Goal: Check status: Check status

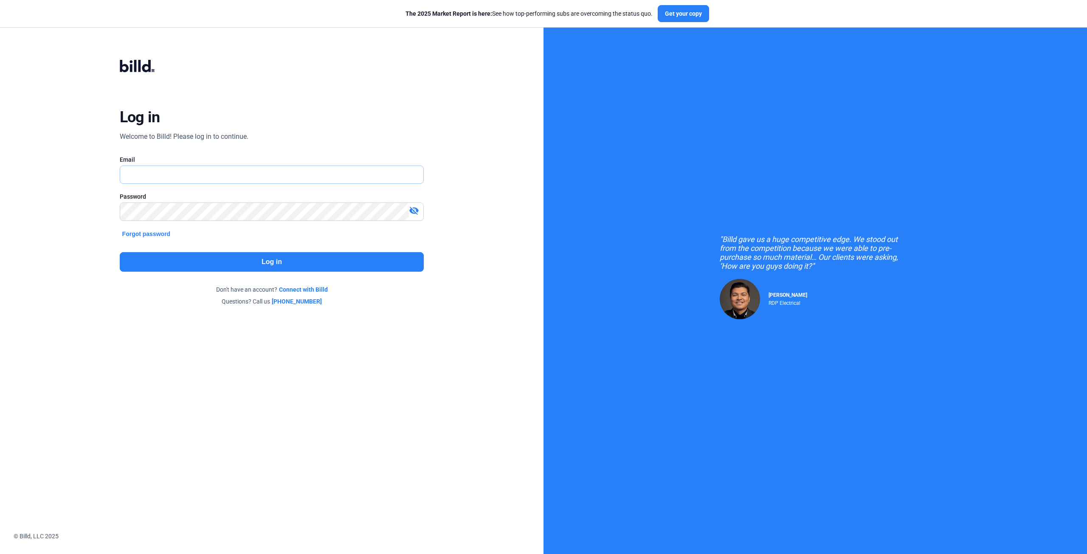
type input "[EMAIL_ADDRESS][DOMAIN_NAME]"
click at [242, 257] on button "Log in" at bounding box center [272, 262] width 305 height 20
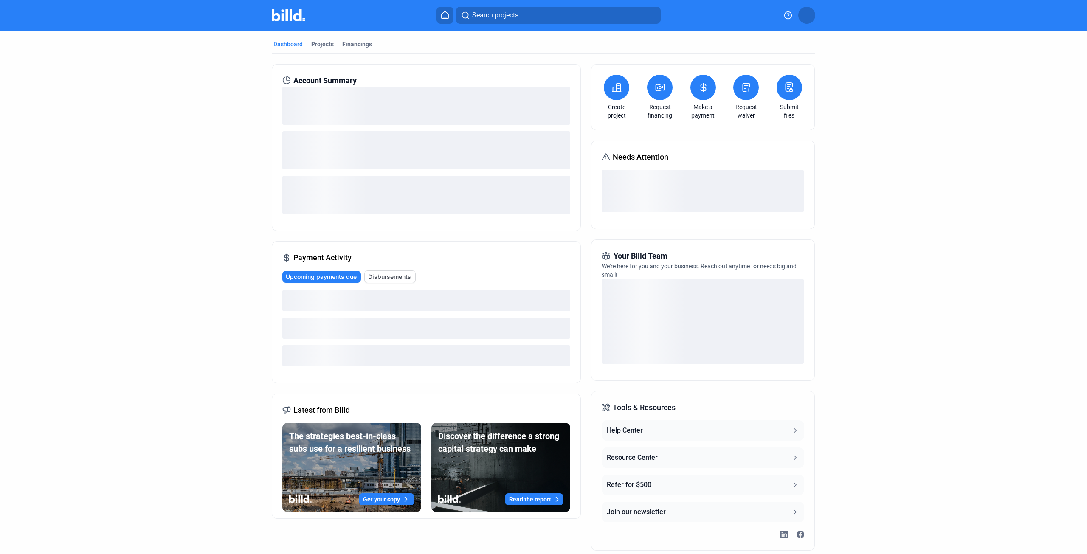
click at [312, 45] on div "Projects" at bounding box center [322, 44] width 23 height 8
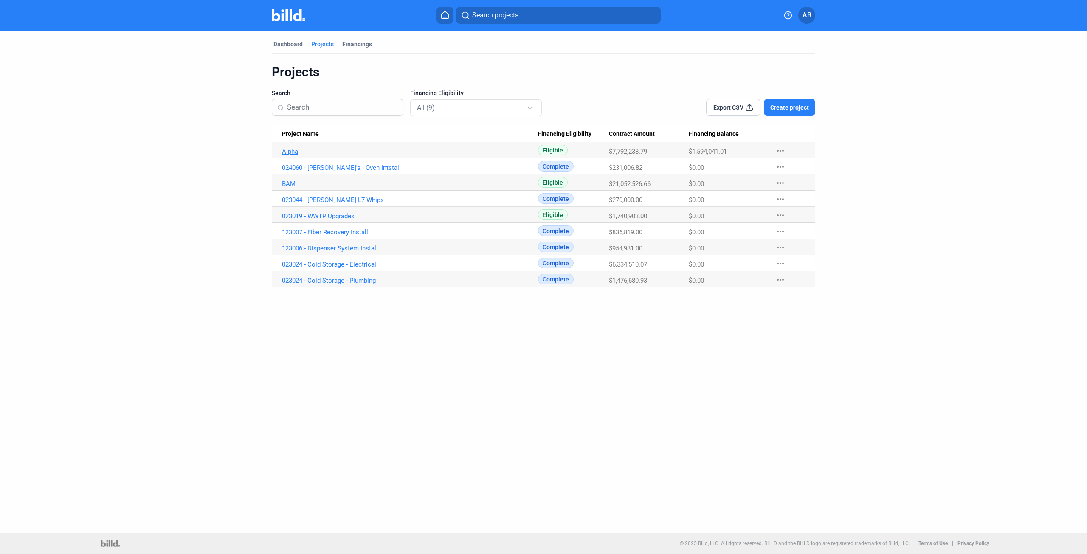
click at [291, 151] on link "Alpha" at bounding box center [410, 152] width 256 height 8
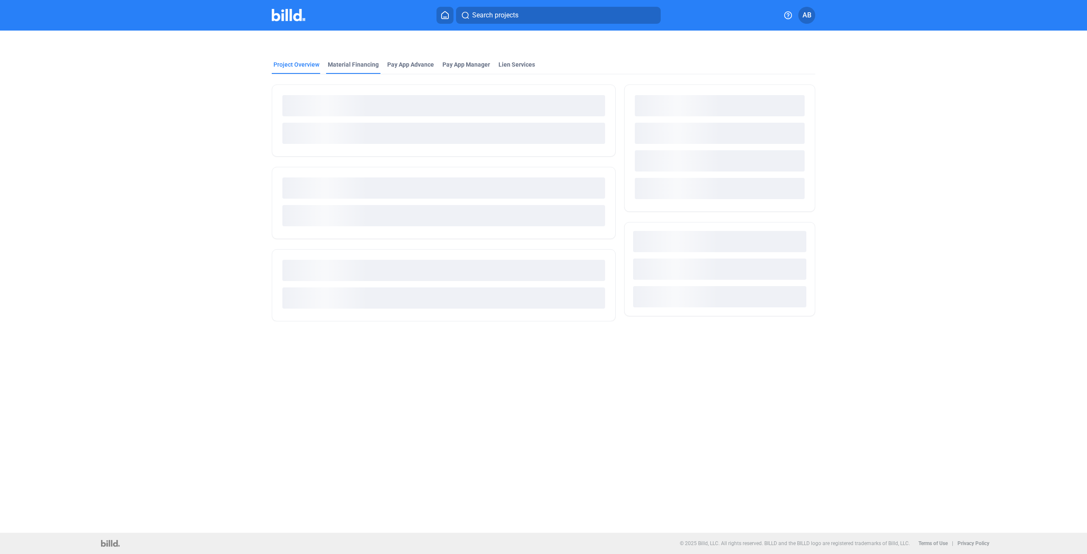
click at [351, 62] on div "Material Financing" at bounding box center [353, 64] width 51 height 8
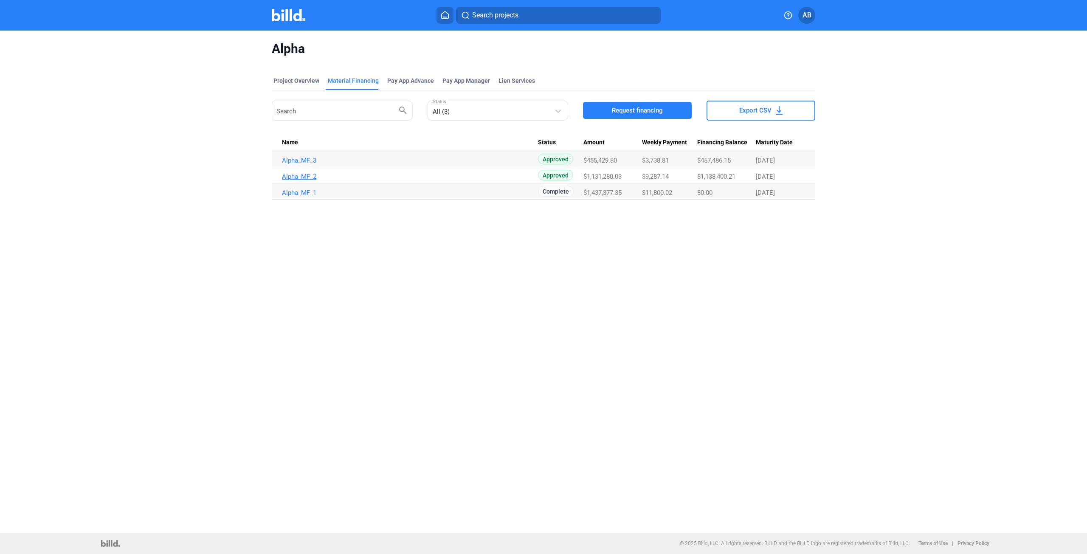
click at [291, 164] on link "Alpha_MF_2" at bounding box center [410, 161] width 256 height 8
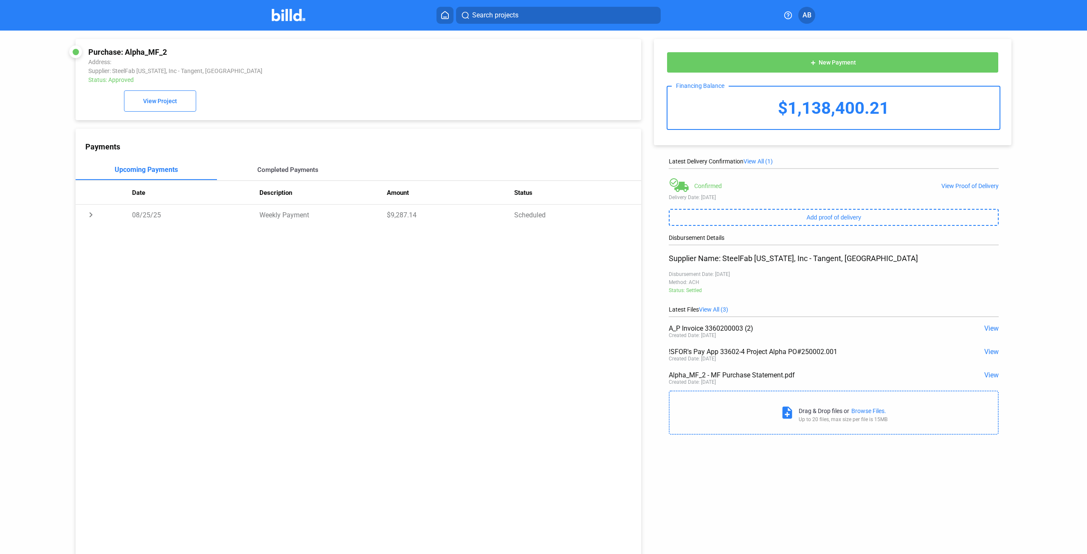
click at [281, 171] on div "Completed Payments" at bounding box center [287, 170] width 61 height 8
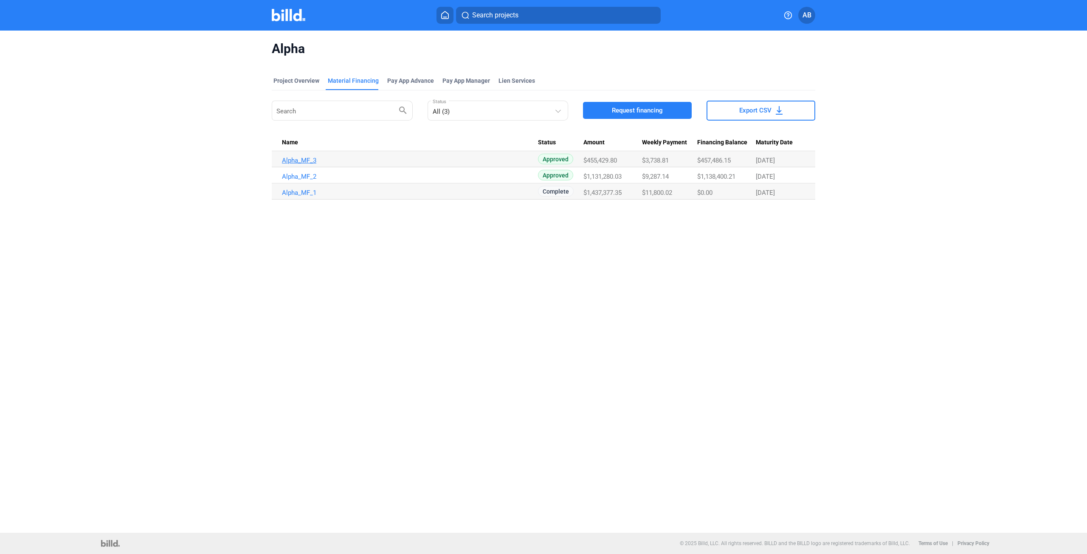
click at [311, 161] on link "Alpha_MF_3" at bounding box center [410, 161] width 256 height 8
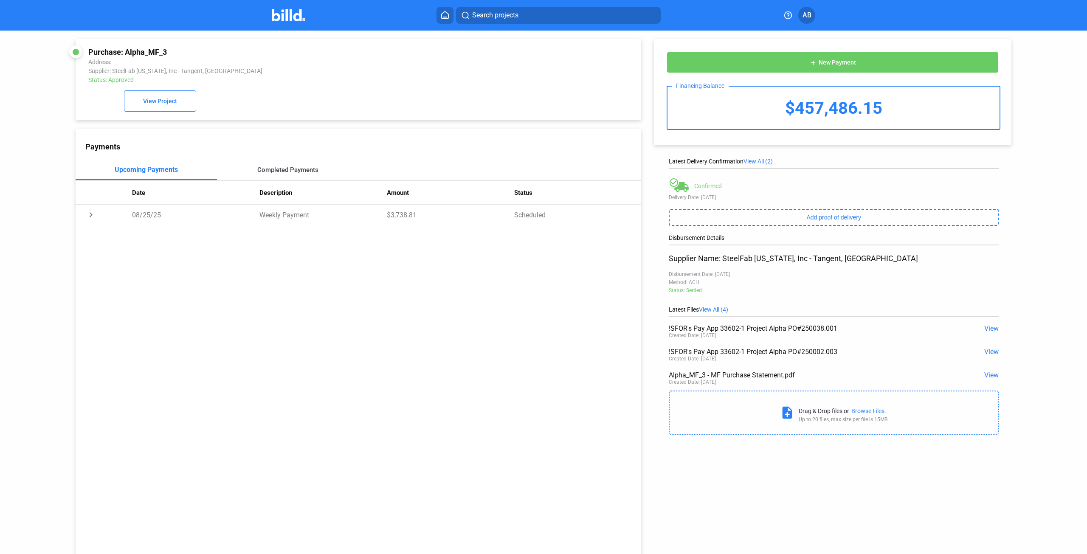
click at [269, 172] on div "Completed Payments" at bounding box center [287, 170] width 61 height 8
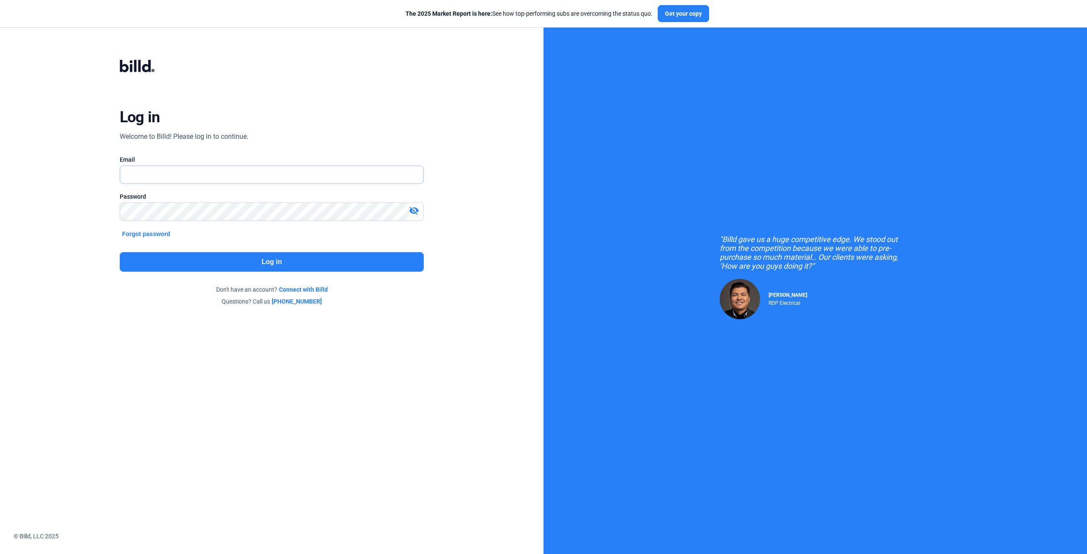
type input "[EMAIL_ADDRESS][DOMAIN_NAME]"
click at [275, 266] on button "Log in" at bounding box center [272, 262] width 305 height 20
